Goal: Task Accomplishment & Management: Manage account settings

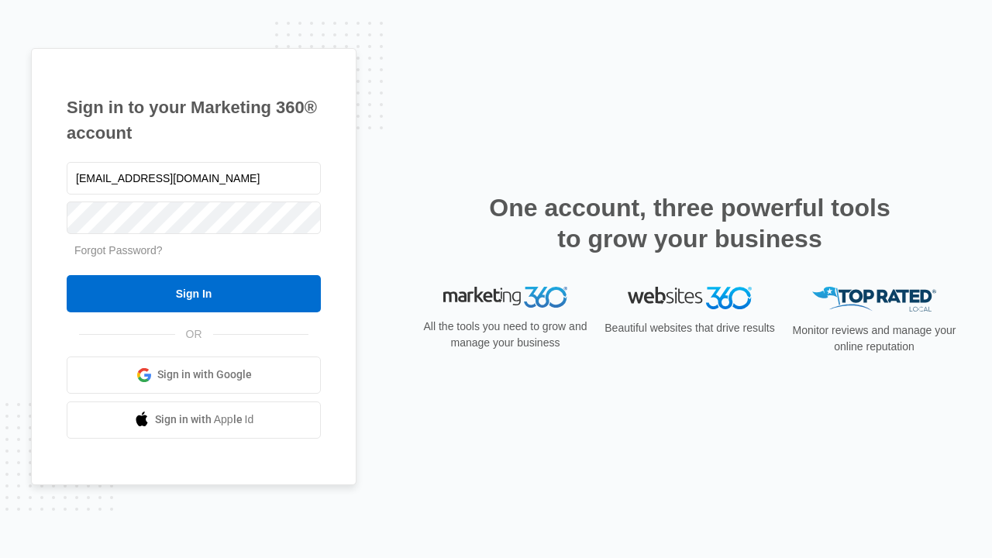
type input "dankie614@gmail.com"
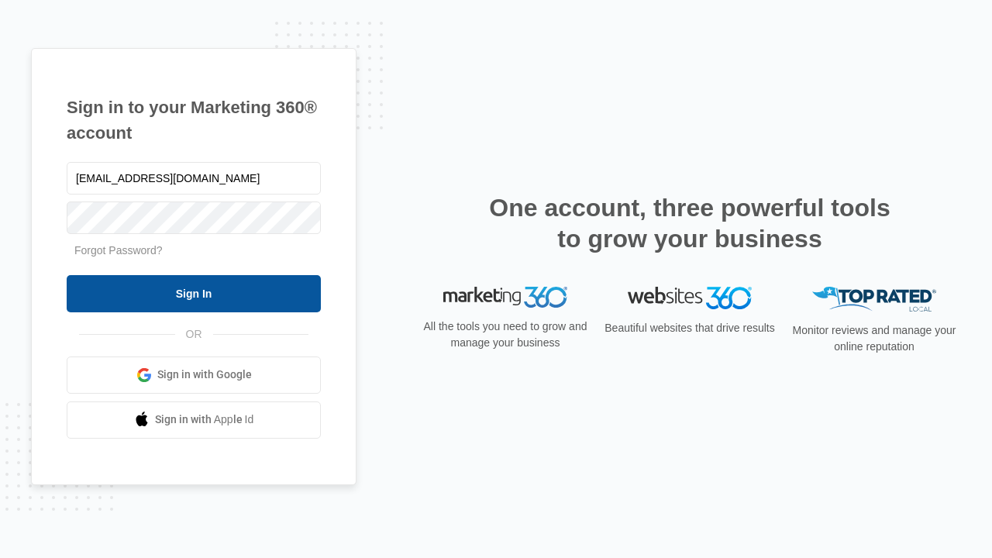
click at [194, 293] on input "Sign In" at bounding box center [194, 293] width 254 height 37
